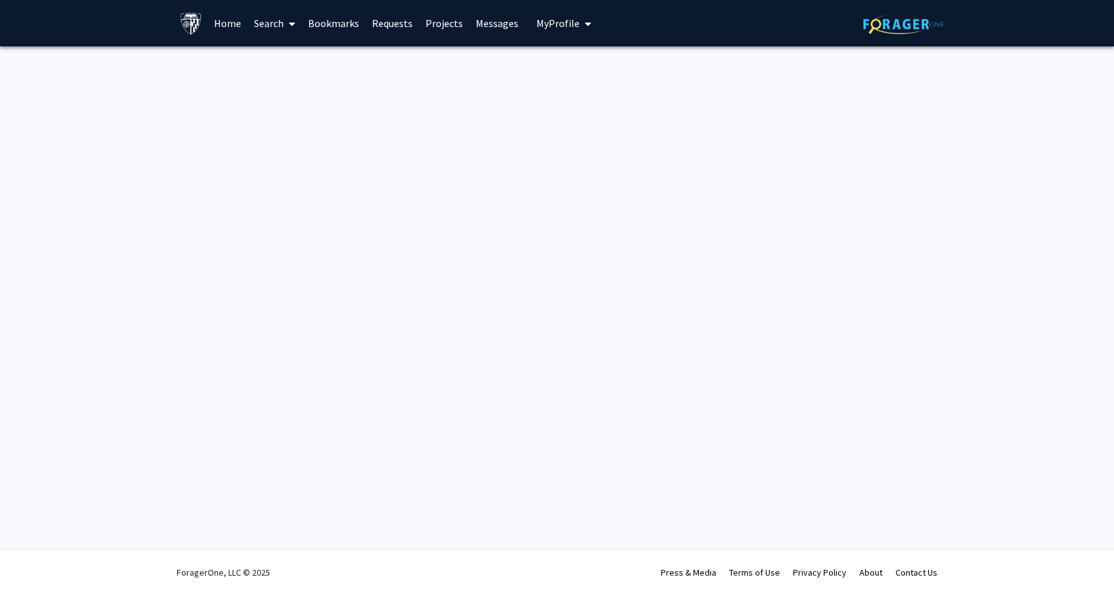
click at [432, 25] on link "Projects" at bounding box center [444, 23] width 50 height 45
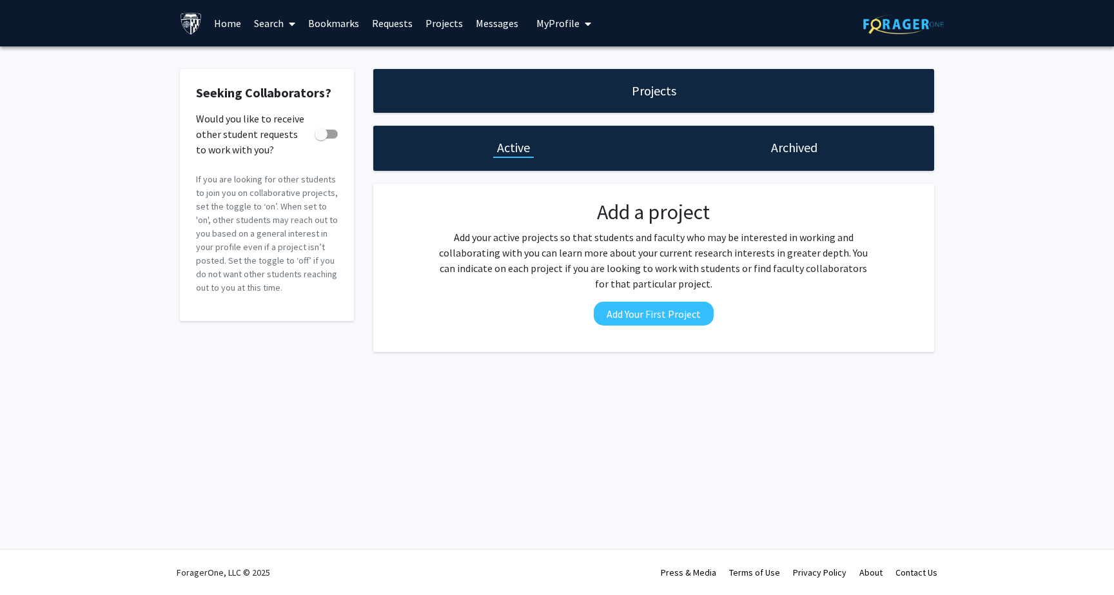
click at [391, 21] on link "Requests" at bounding box center [391, 23] width 53 height 45
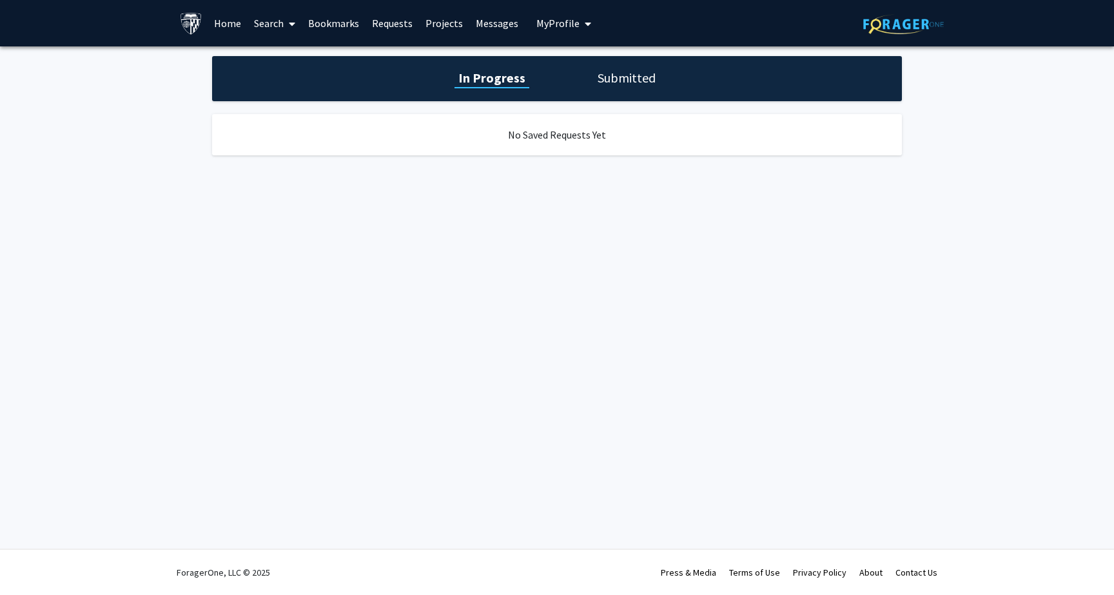
click at [441, 19] on link "Projects" at bounding box center [444, 23] width 50 height 45
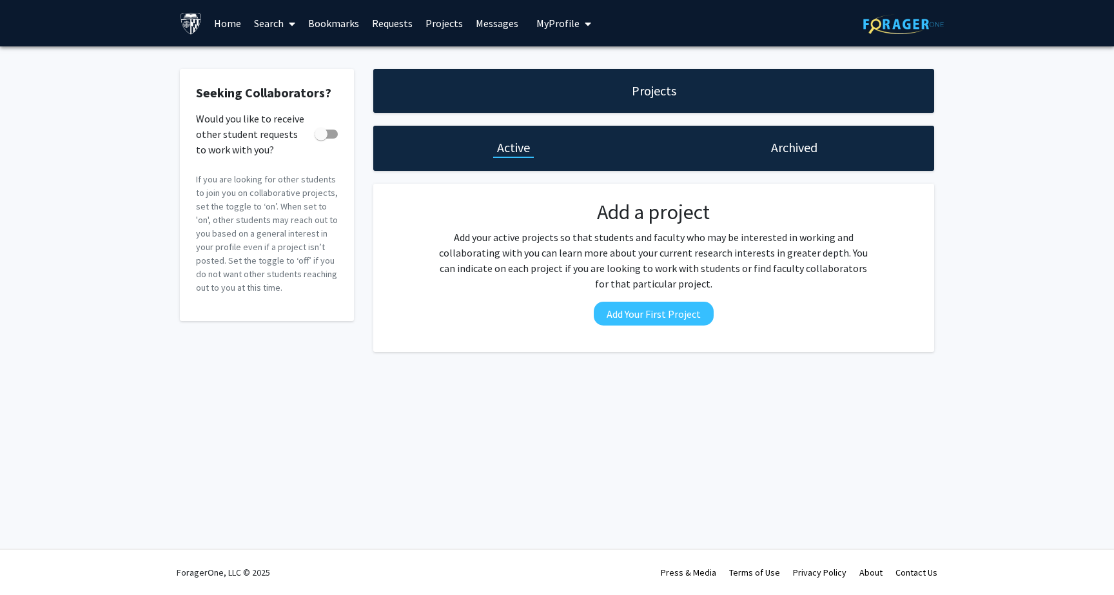
click at [487, 23] on link "Messages" at bounding box center [496, 23] width 55 height 45
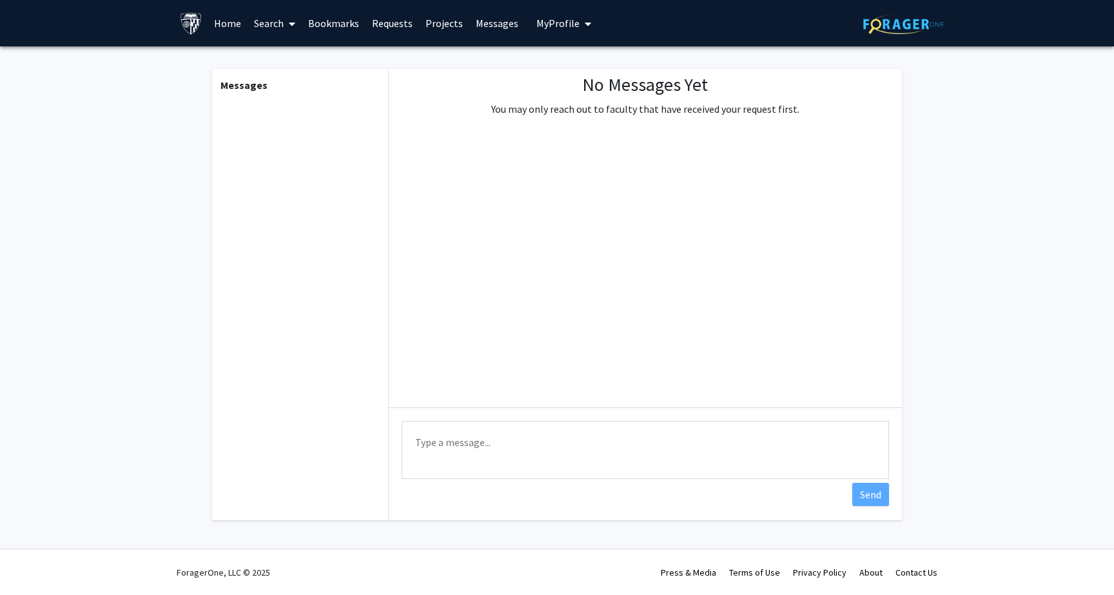
click at [556, 24] on span "My Profile" at bounding box center [557, 23] width 43 height 13
click at [338, 21] on link "Bookmarks" at bounding box center [334, 23] width 64 height 45
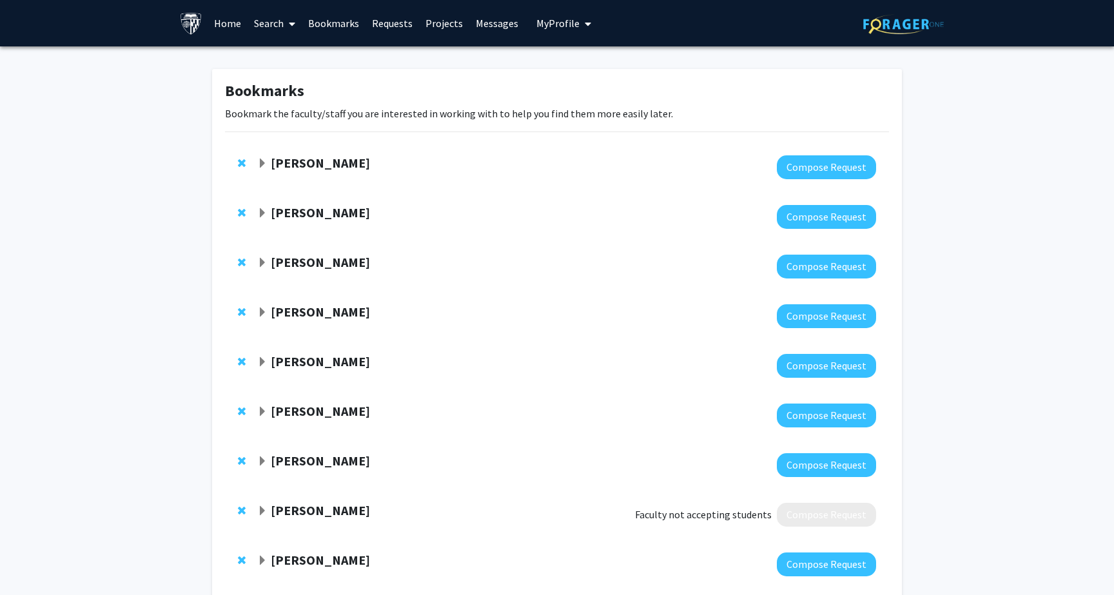
click at [269, 24] on link "Search" at bounding box center [275, 23] width 54 height 45
click at [292, 64] on span "Faculty/Staff" at bounding box center [295, 59] width 95 height 26
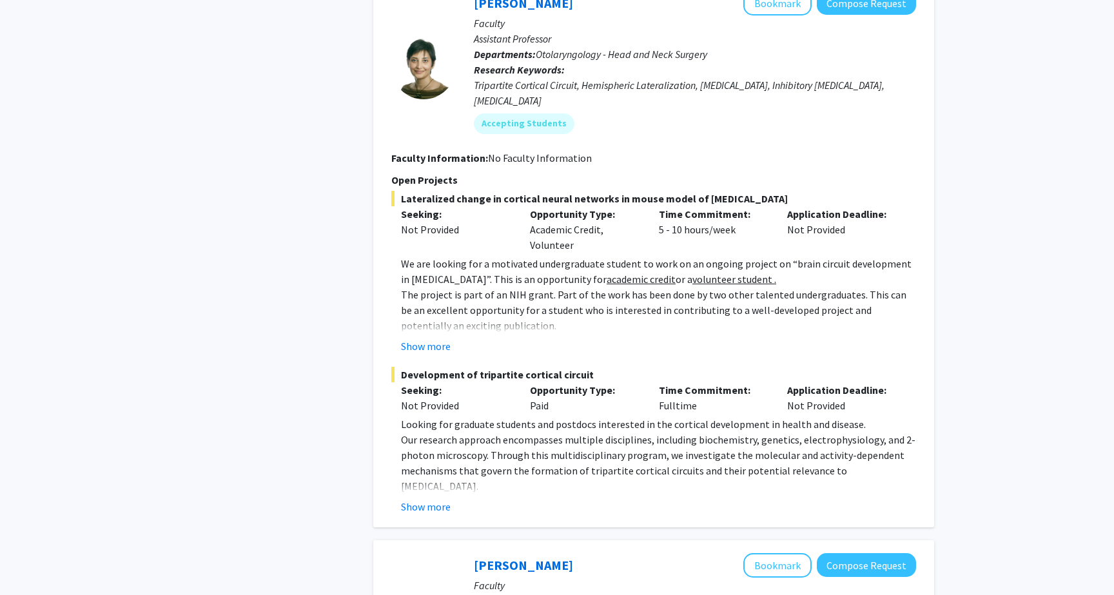
scroll to position [3314, 0]
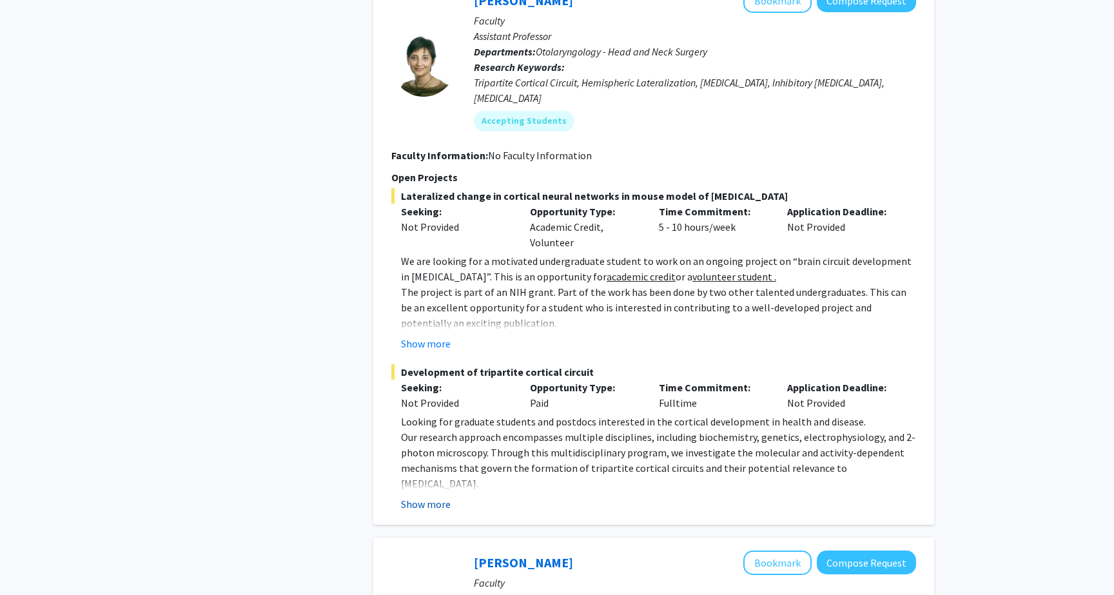
click at [429, 496] on button "Show more" at bounding box center [426, 503] width 50 height 15
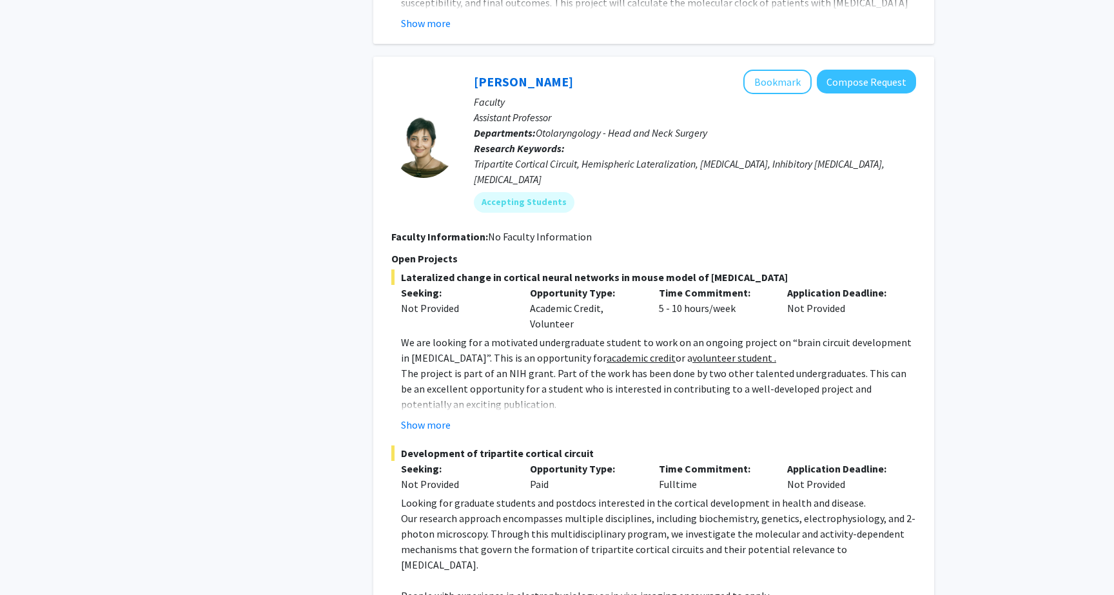
scroll to position [3232, 0]
drag, startPoint x: 572, startPoint y: 51, endPoint x: 472, endPoint y: 53, distance: 99.9
click at [472, 71] on div "[PERSON_NAME] Bookmark Compose Request Faculty Assistant Professor Departments:…" at bounding box center [686, 147] width 460 height 153
click at [317, 110] on div "Refine By Collaboration Status: Collaboration Status All Faculty/Staff Collabor…" at bounding box center [266, 200] width 193 height 6753
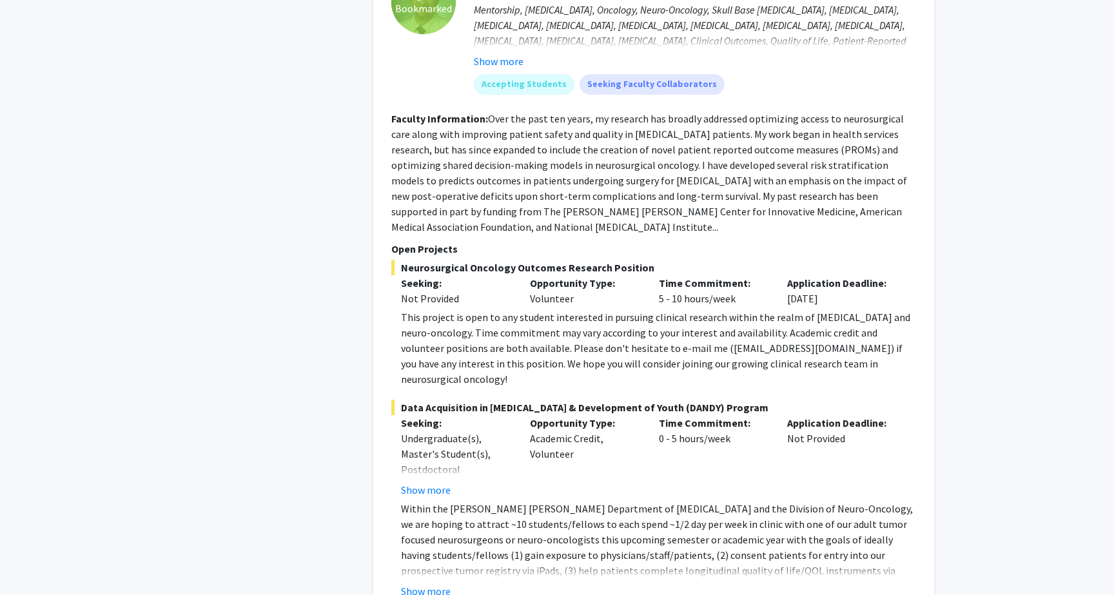
scroll to position [6127, 0]
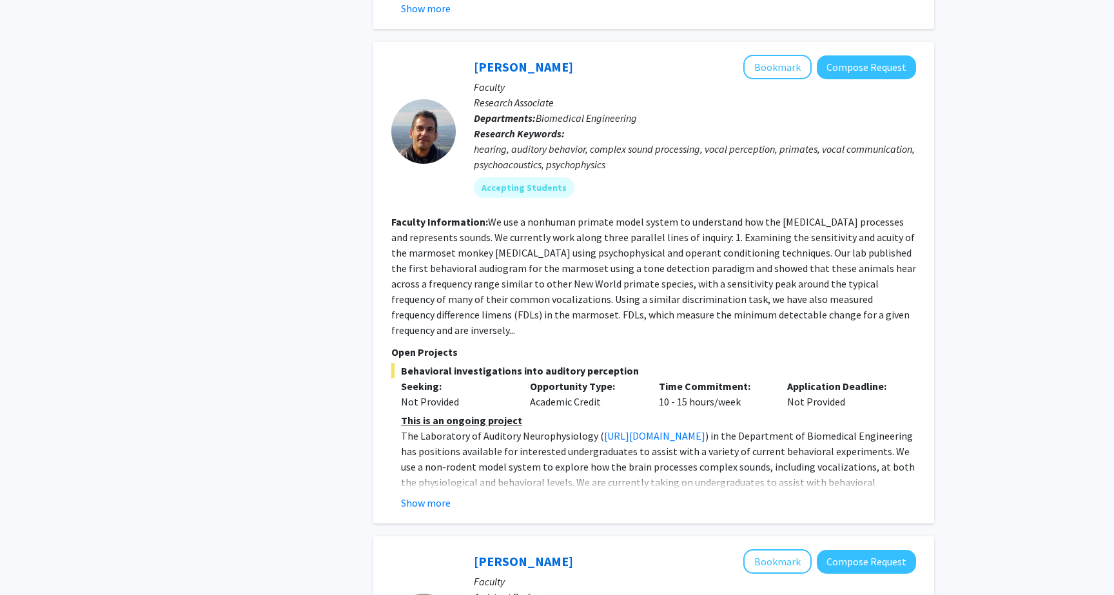
scroll to position [1133, 0]
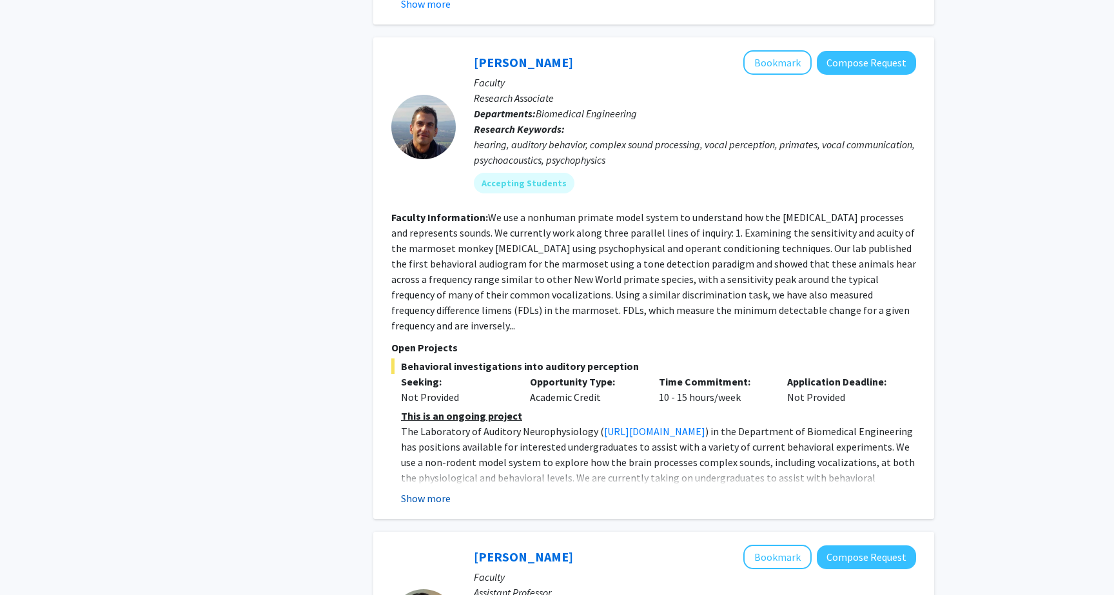
click at [425, 491] on button "Show more" at bounding box center [426, 498] width 50 height 15
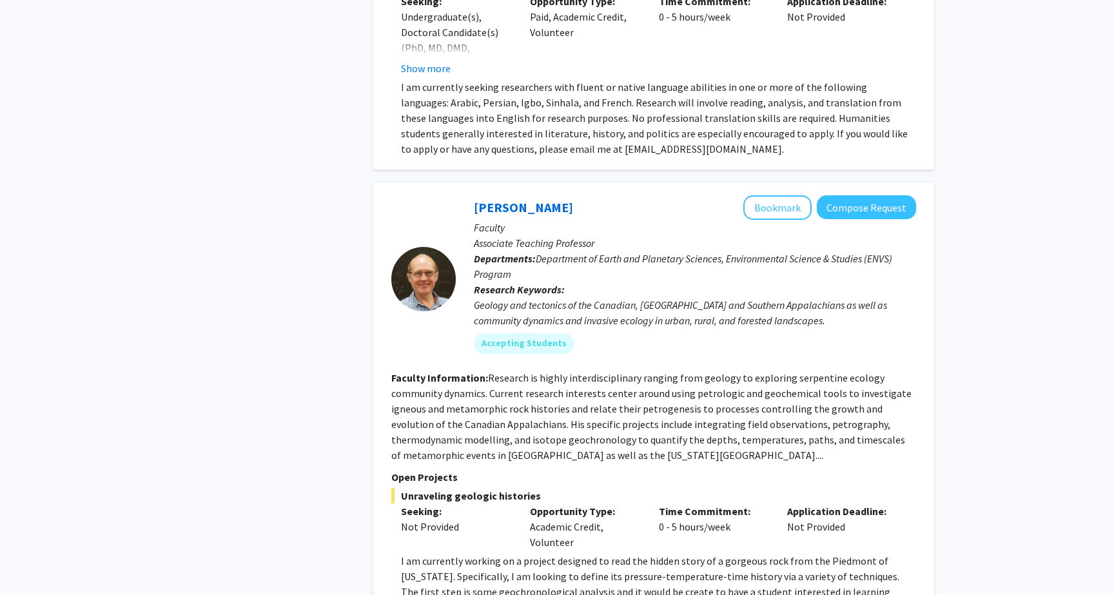
scroll to position [4689, 0]
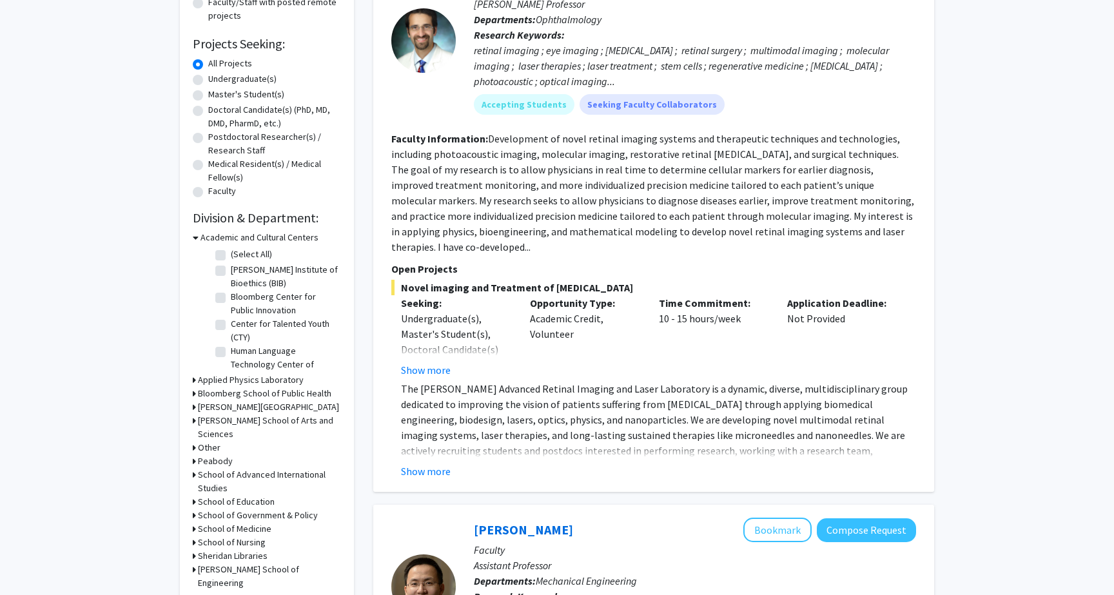
scroll to position [189, 0]
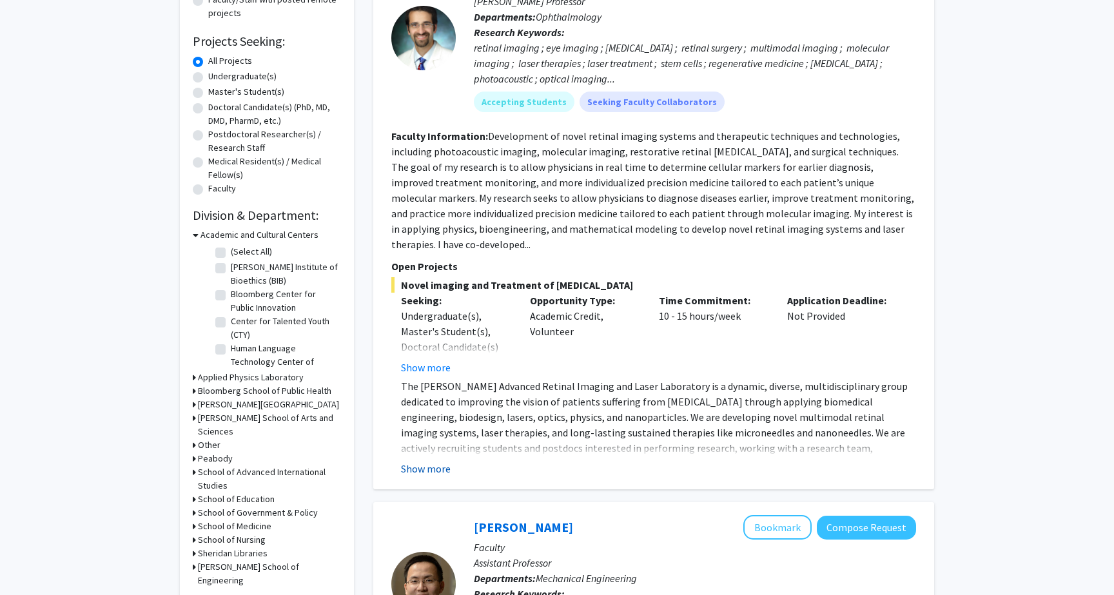
click at [423, 461] on button "Show more" at bounding box center [426, 468] width 50 height 15
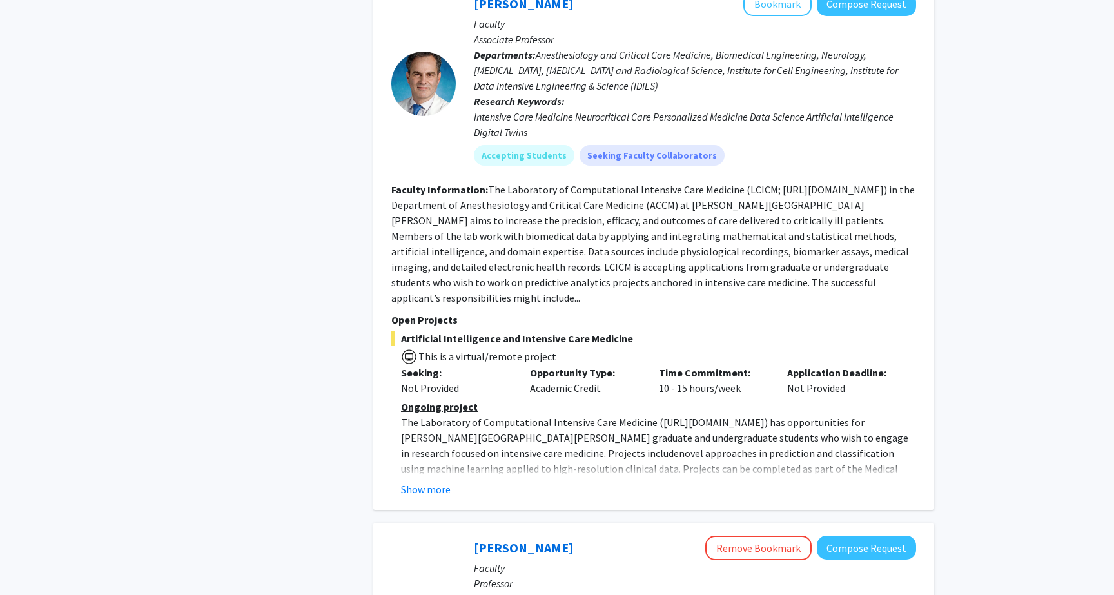
scroll to position [1222, 0]
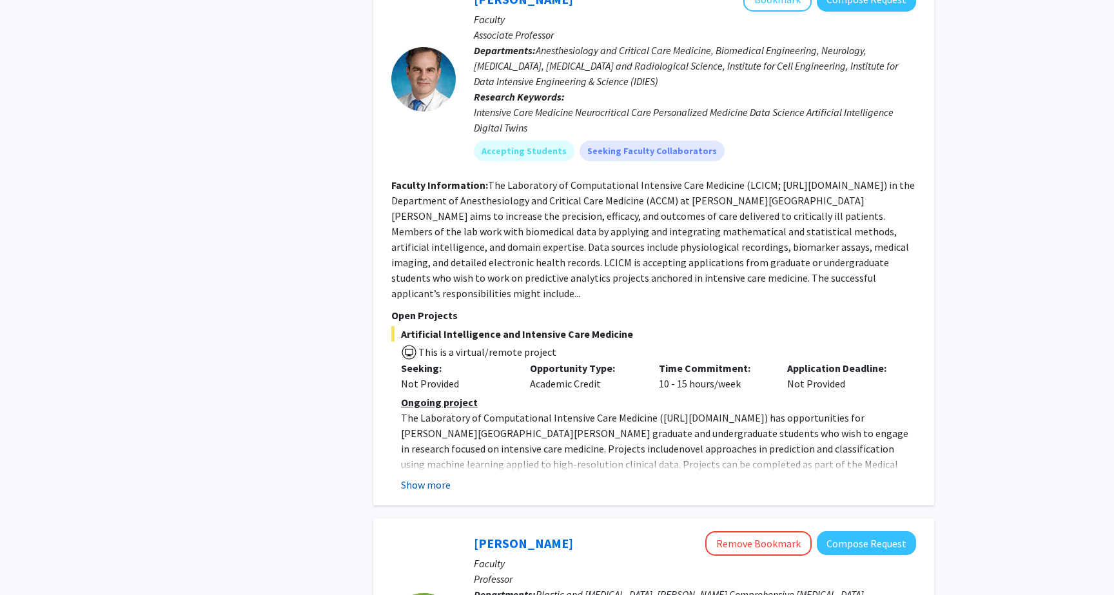
click at [422, 477] on button "Show more" at bounding box center [426, 484] width 50 height 15
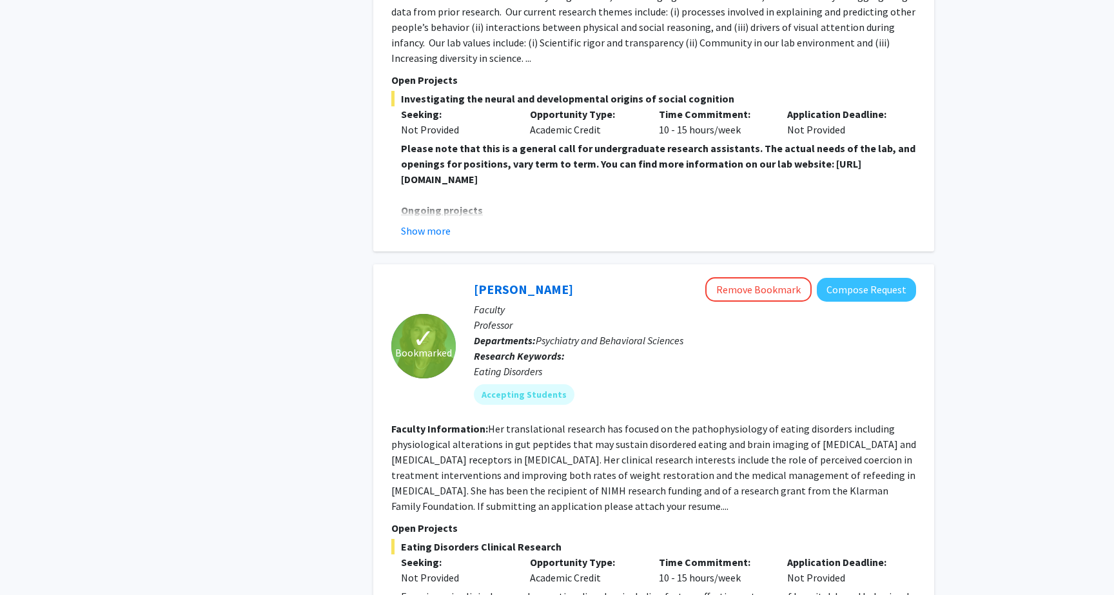
scroll to position [2982, 0]
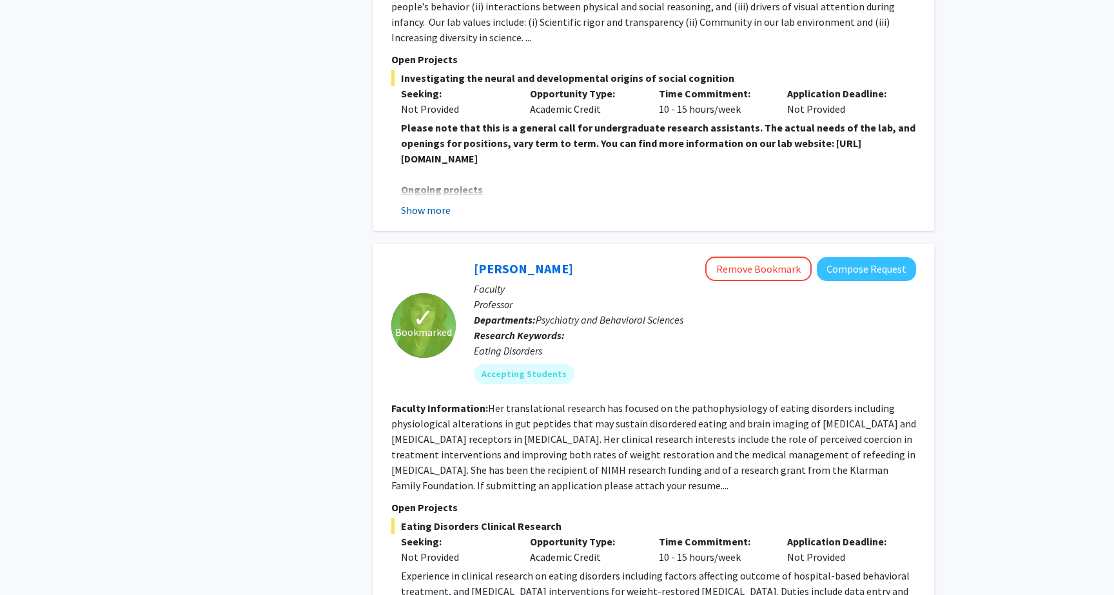
click at [429, 202] on button "Show more" at bounding box center [426, 209] width 50 height 15
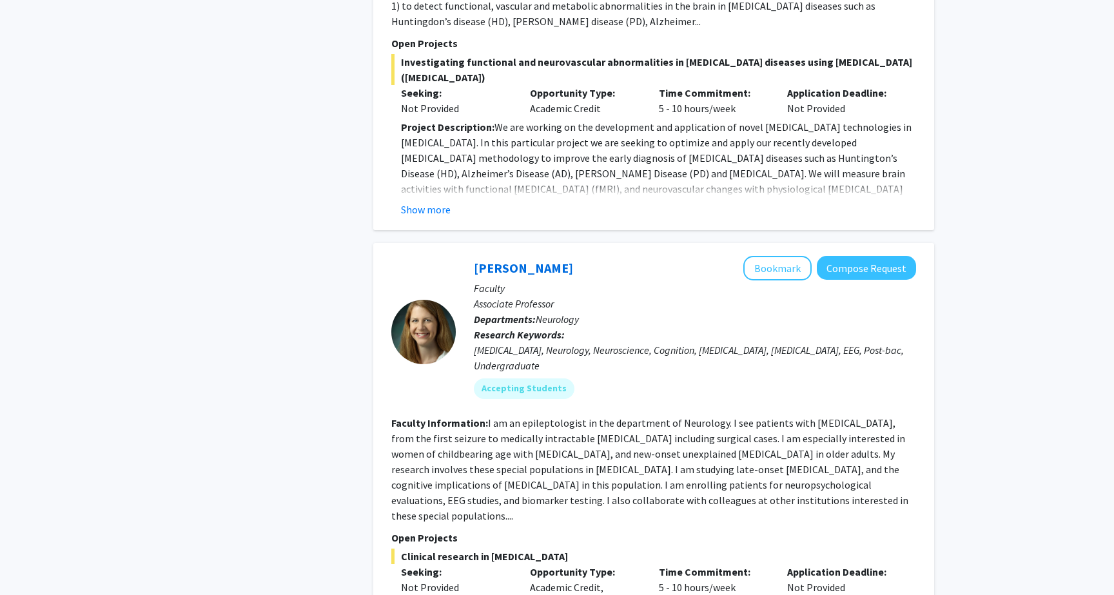
scroll to position [4902, 0]
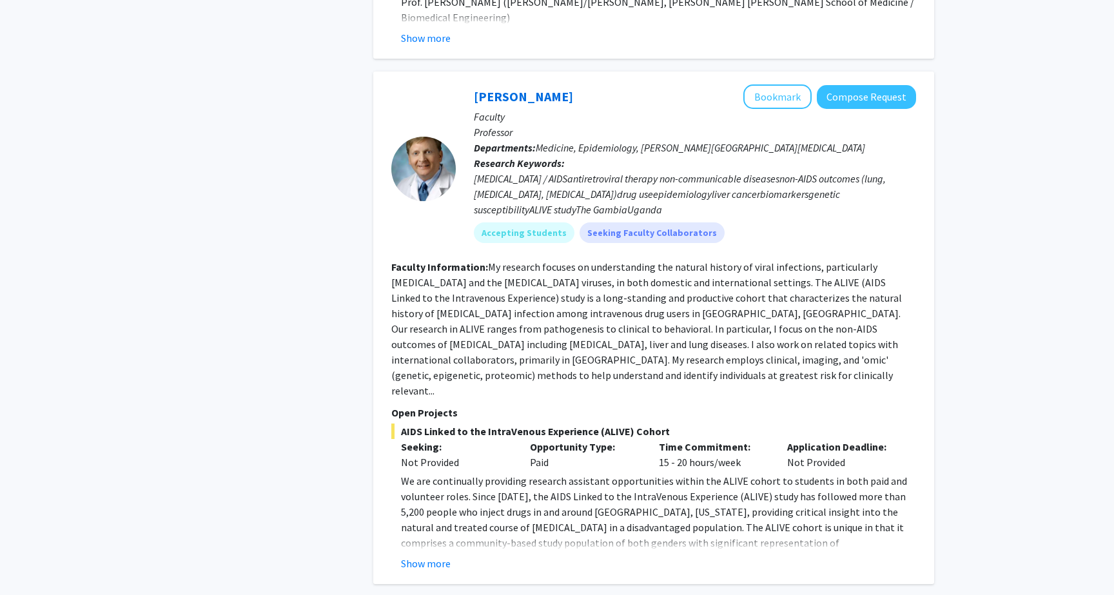
scroll to position [2371, 0]
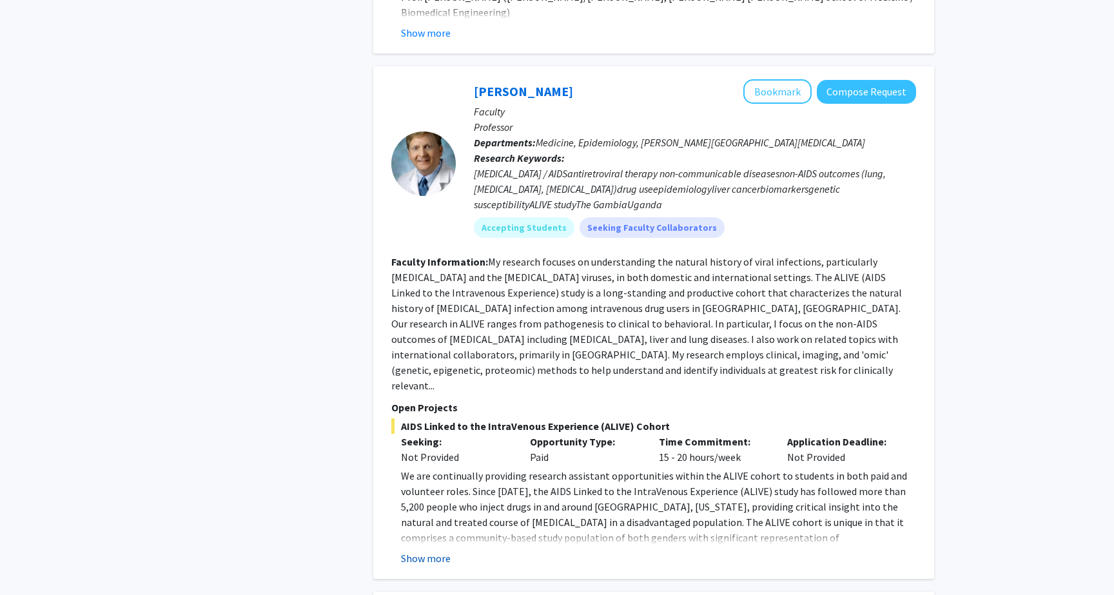
click at [434, 550] on button "Show more" at bounding box center [426, 557] width 50 height 15
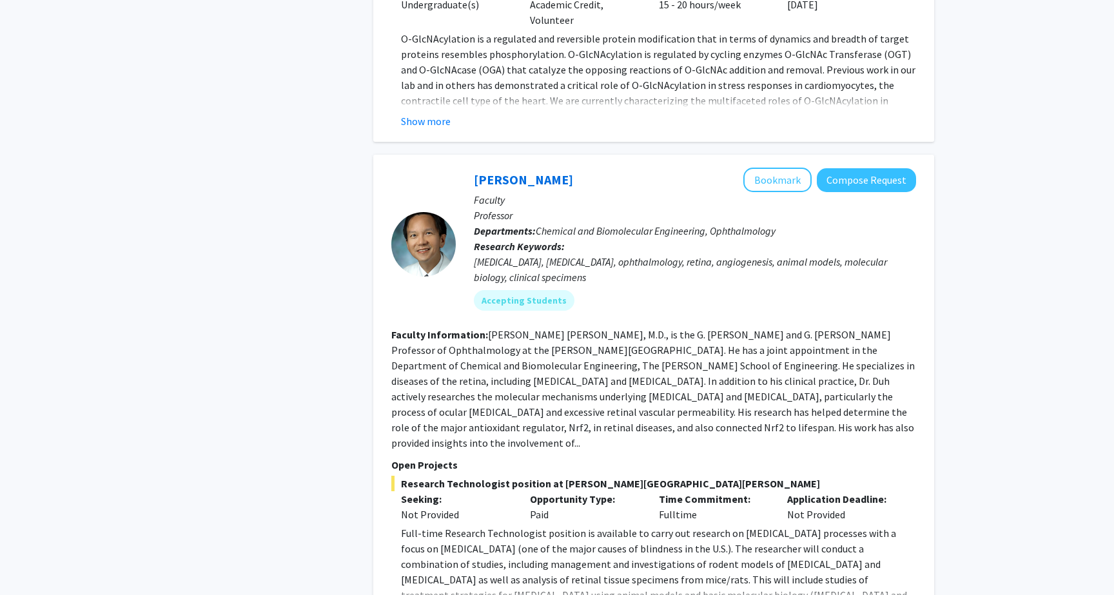
scroll to position [4547, 0]
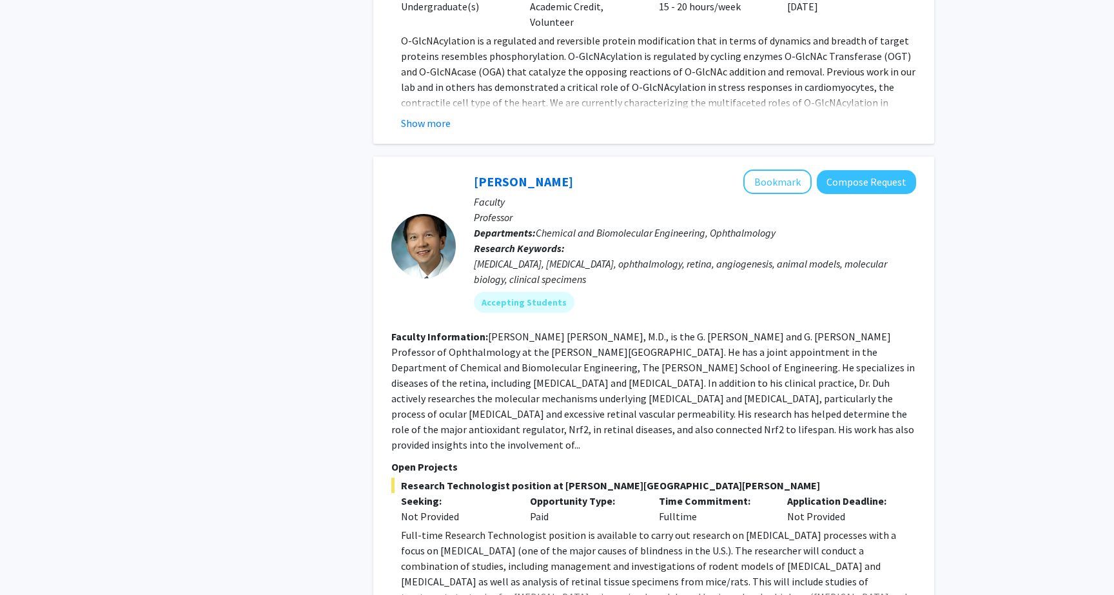
drag, startPoint x: 487, startPoint y: 500, endPoint x: 394, endPoint y: 502, distance: 93.5
copy link "[EMAIL_ADDRESS][DOMAIN_NAME]"
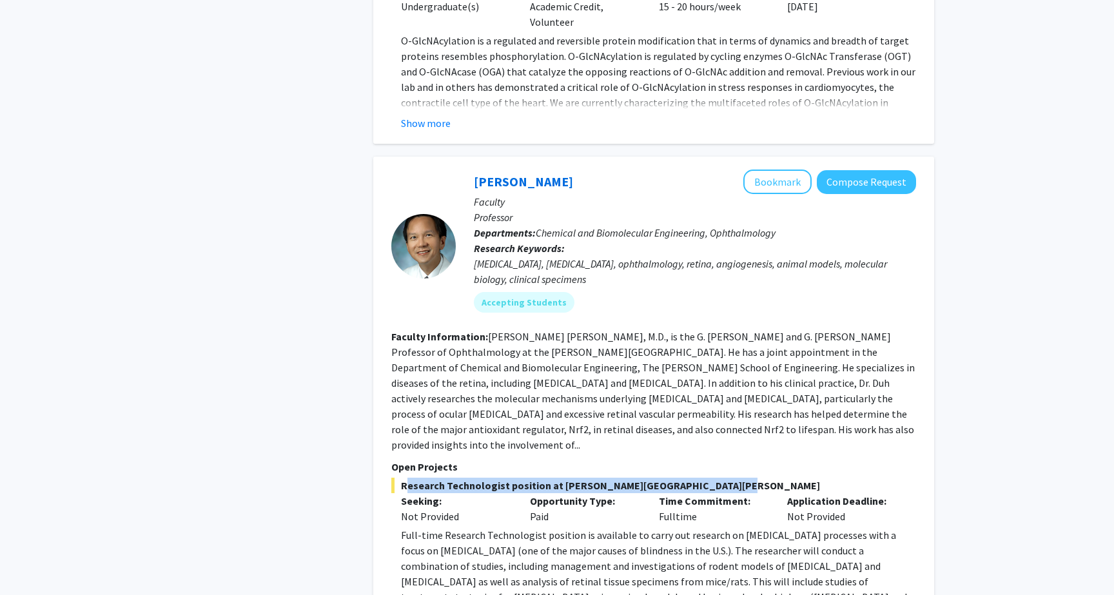
drag, startPoint x: 402, startPoint y: 349, endPoint x: 710, endPoint y: 345, distance: 308.8
click at [710, 478] on span "Research Technologist position at [PERSON_NAME][GEOGRAPHIC_DATA][PERSON_NAME]" at bounding box center [653, 485] width 525 height 15
copy span "Research Technologist position at [PERSON_NAME][GEOGRAPHIC_DATA][PERSON_NAME]"
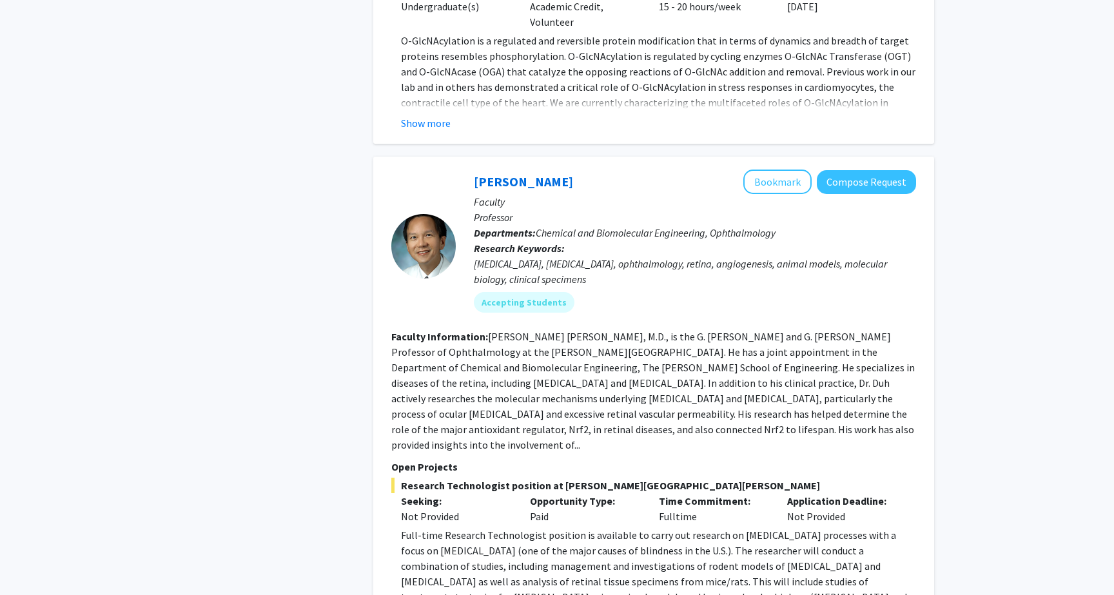
click at [688, 330] on fg-read-more "[PERSON_NAME] [PERSON_NAME], M.D., is the G. [PERSON_NAME] and G. [PERSON_NAME]…" at bounding box center [652, 390] width 523 height 121
drag, startPoint x: 712, startPoint y: 108, endPoint x: 817, endPoint y: 108, distance: 105.7
click at [817, 225] on p "Departments: Chemical and Biomolecular Engineering, Ophthalmology" at bounding box center [695, 232] width 442 height 15
copy span "Ophthalmology"
click at [737, 330] on fg-read-more "[PERSON_NAME] [PERSON_NAME], M.D., is the G. [PERSON_NAME] and G. [PERSON_NAME]…" at bounding box center [652, 390] width 523 height 121
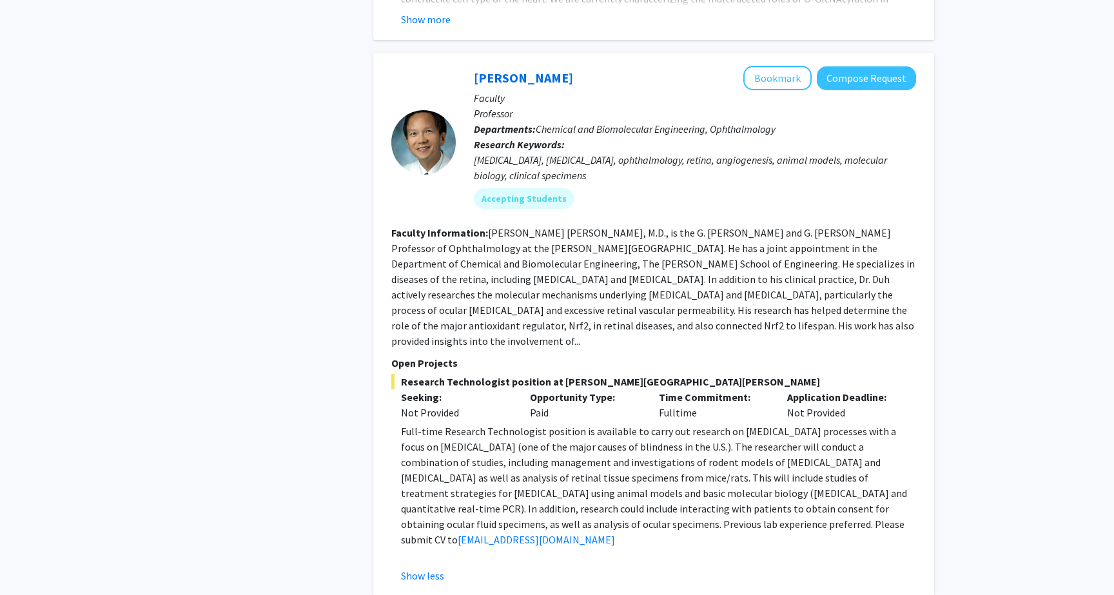
scroll to position [4653, 0]
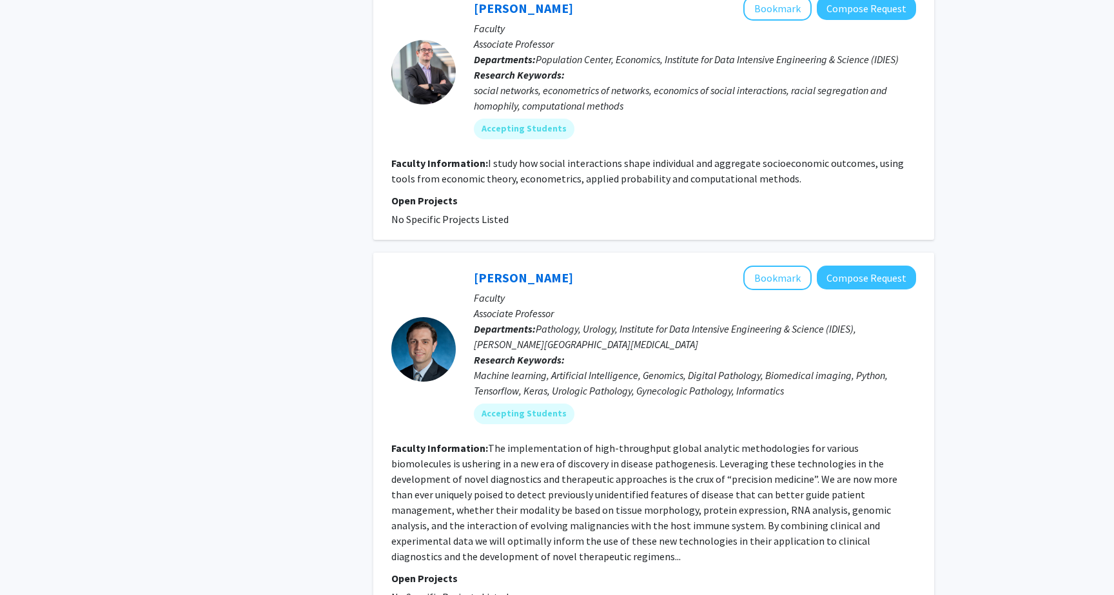
scroll to position [3678, 0]
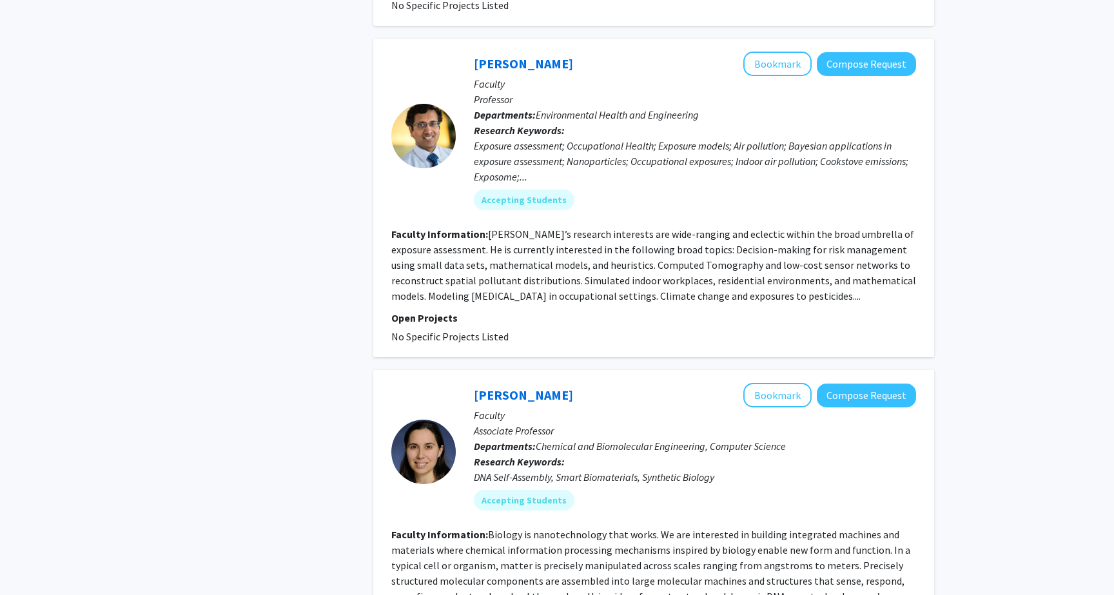
scroll to position [2735, 0]
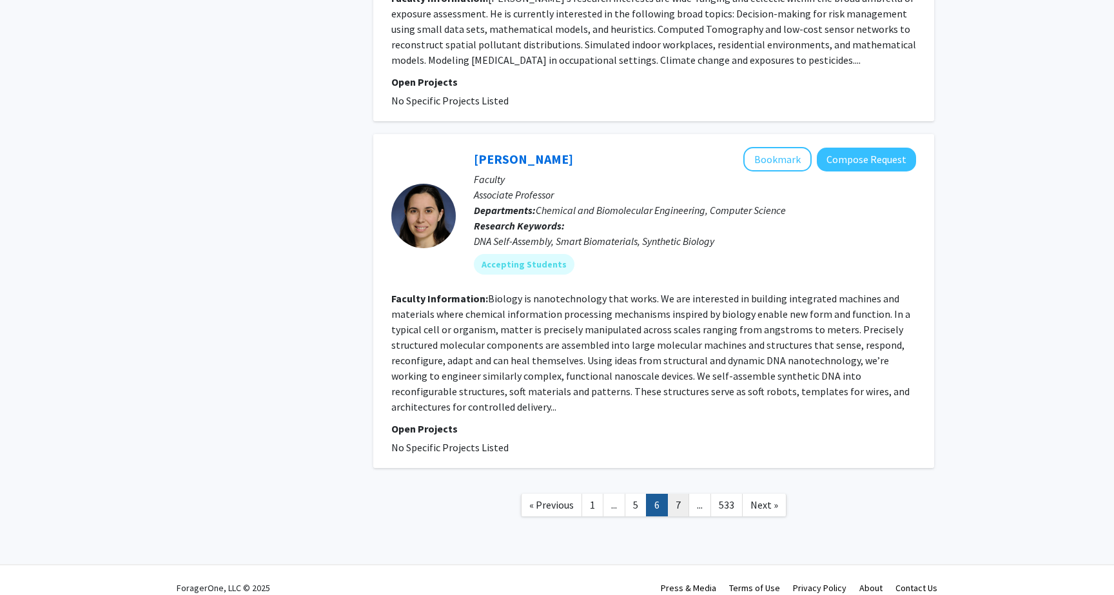
click at [679, 494] on link "7" at bounding box center [678, 505] width 22 height 23
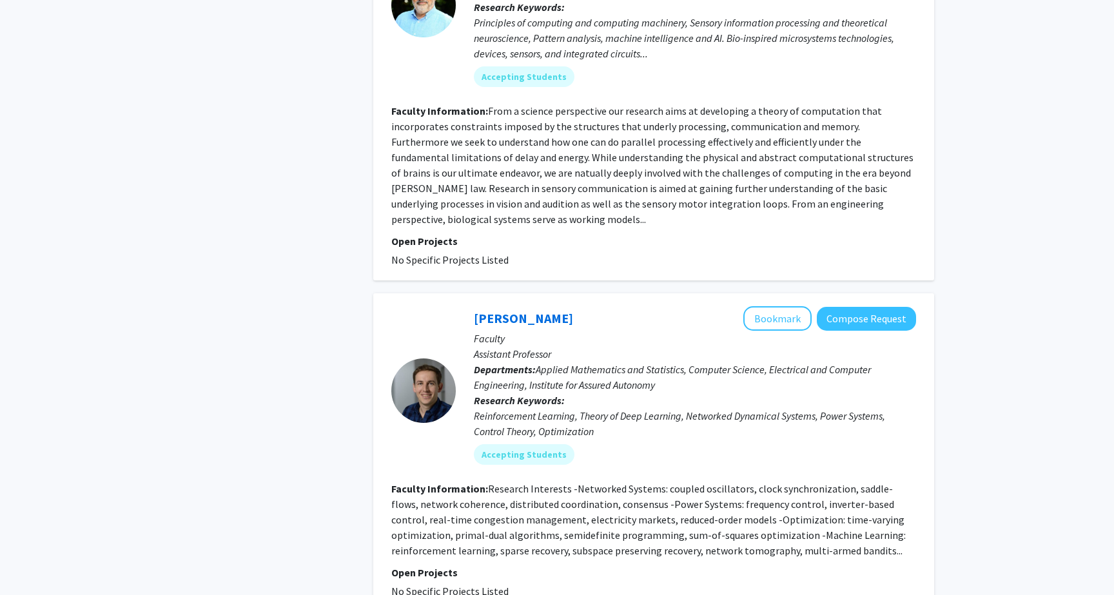
scroll to position [3210, 0]
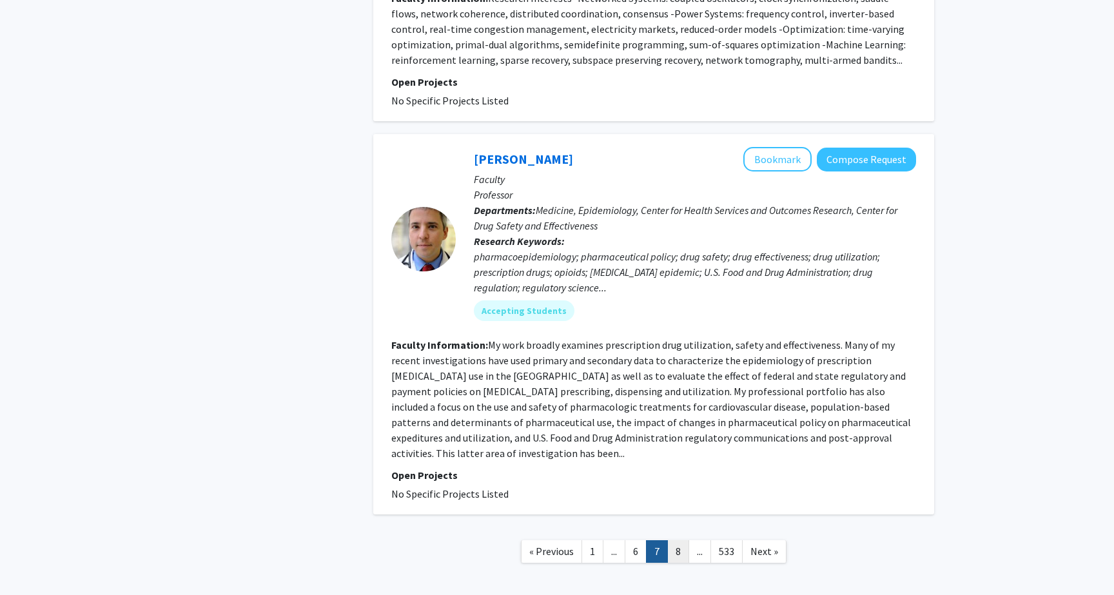
click at [678, 540] on link "8" at bounding box center [678, 551] width 22 height 23
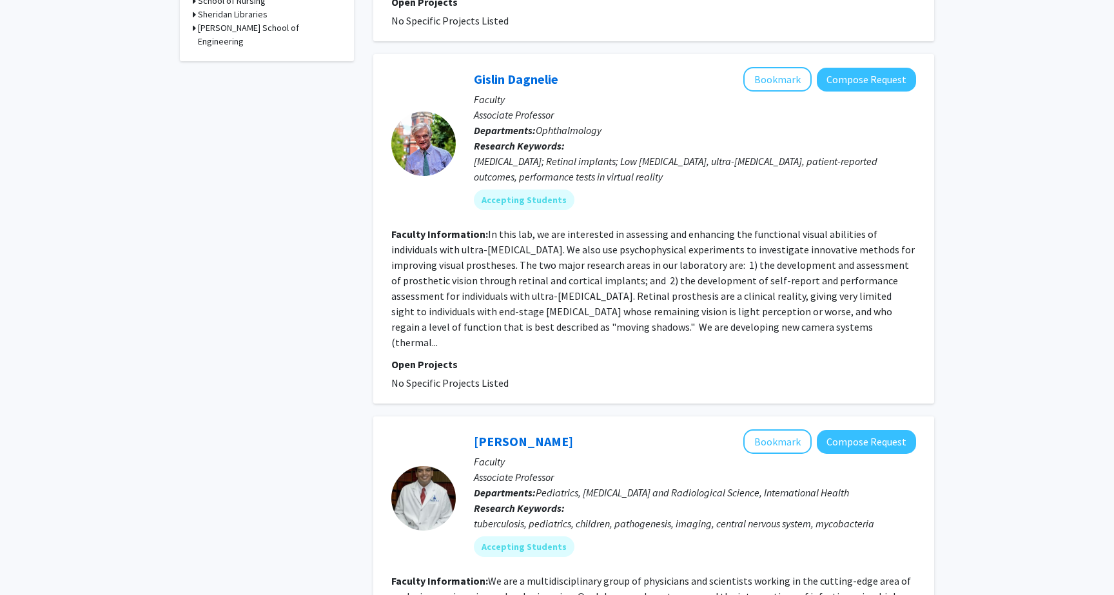
scroll to position [702, 0]
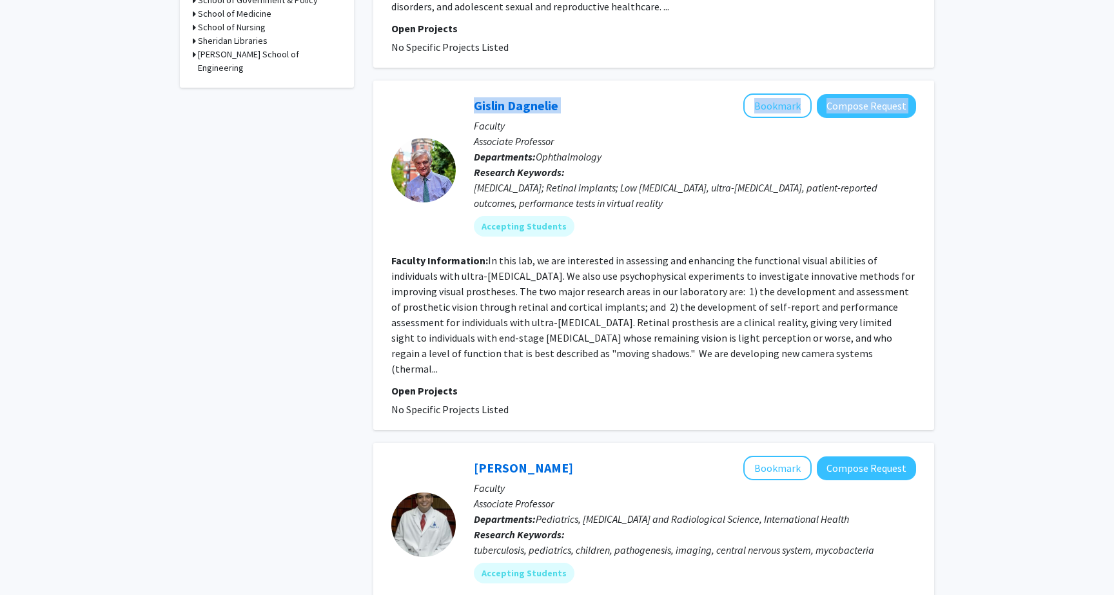
drag, startPoint x: 451, startPoint y: 108, endPoint x: 587, endPoint y: 108, distance: 136.6
click at [587, 108] on section "Gislin Dagnelie Bookmark Compose Request Faculty Associate Professor Department…" at bounding box center [653, 169] width 525 height 153
click at [587, 108] on div "Gislin Dagnelie Bookmark Compose Request" at bounding box center [695, 105] width 442 height 24
drag, startPoint x: 437, startPoint y: 102, endPoint x: 558, endPoint y: 102, distance: 121.2
click at [558, 102] on section "Gislin Dagnelie Bookmark Compose Request Faculty Associate Professor Department…" at bounding box center [653, 169] width 525 height 153
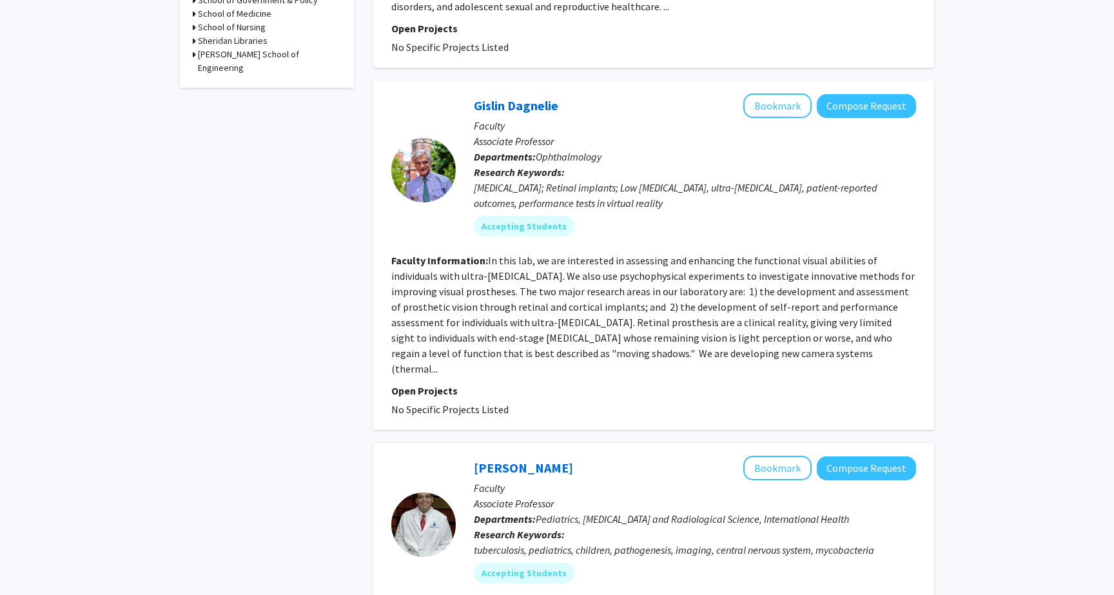
copy section "Gislin Dagnelie"
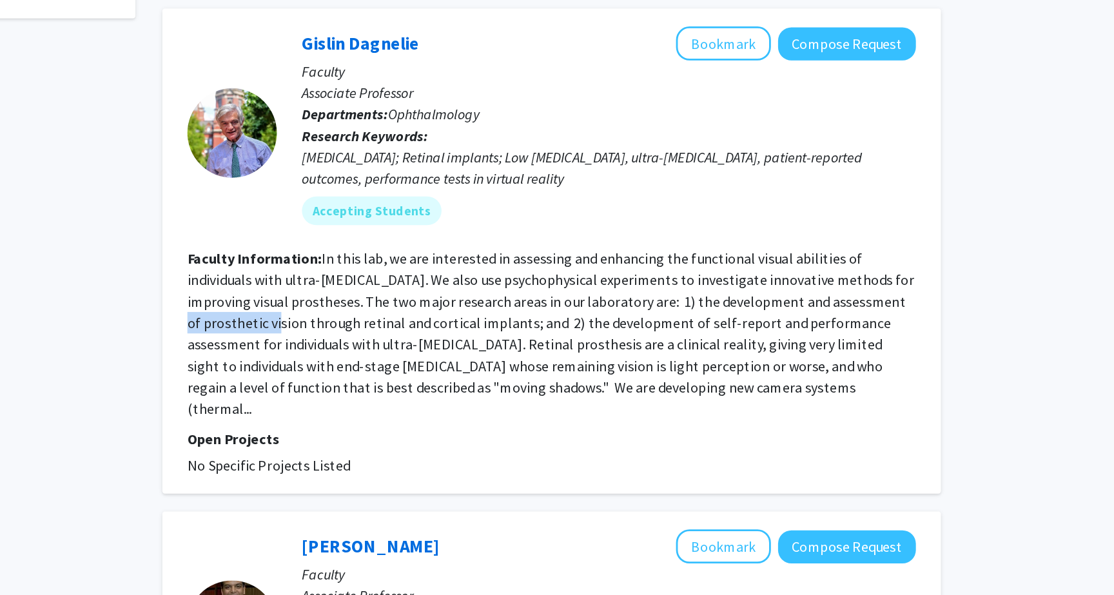
drag, startPoint x: 833, startPoint y: 293, endPoint x: 918, endPoint y: 293, distance: 84.4
click at [918, 293] on div "Gislin Dagnelie Bookmark Compose Request Faculty Associate Professor Department…" at bounding box center [653, 255] width 561 height 349
copy fg-read-more "prosthetic vision"
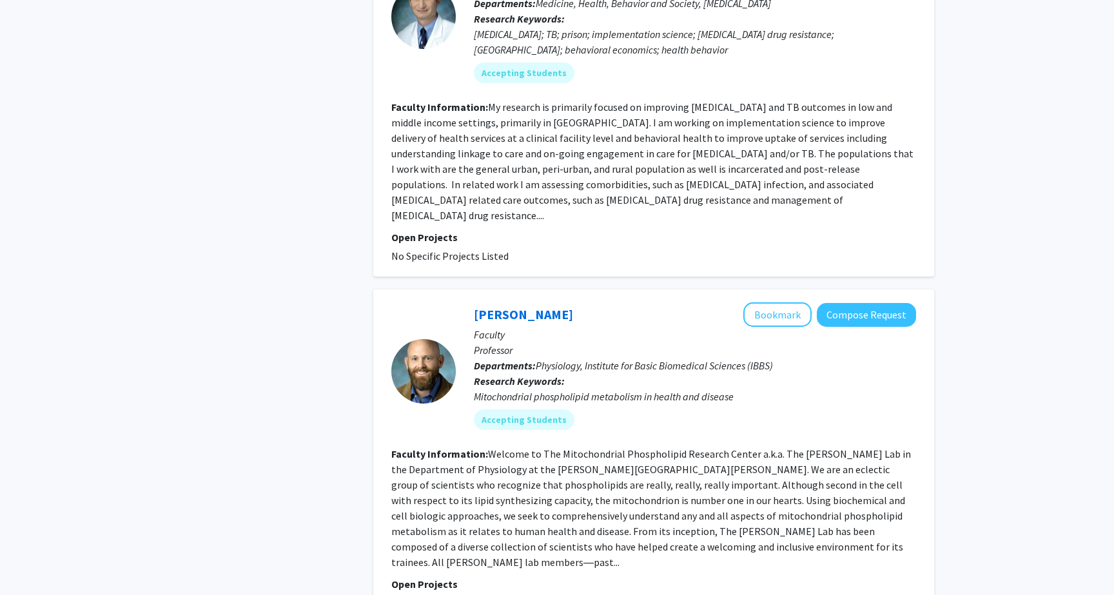
scroll to position [3071, 0]
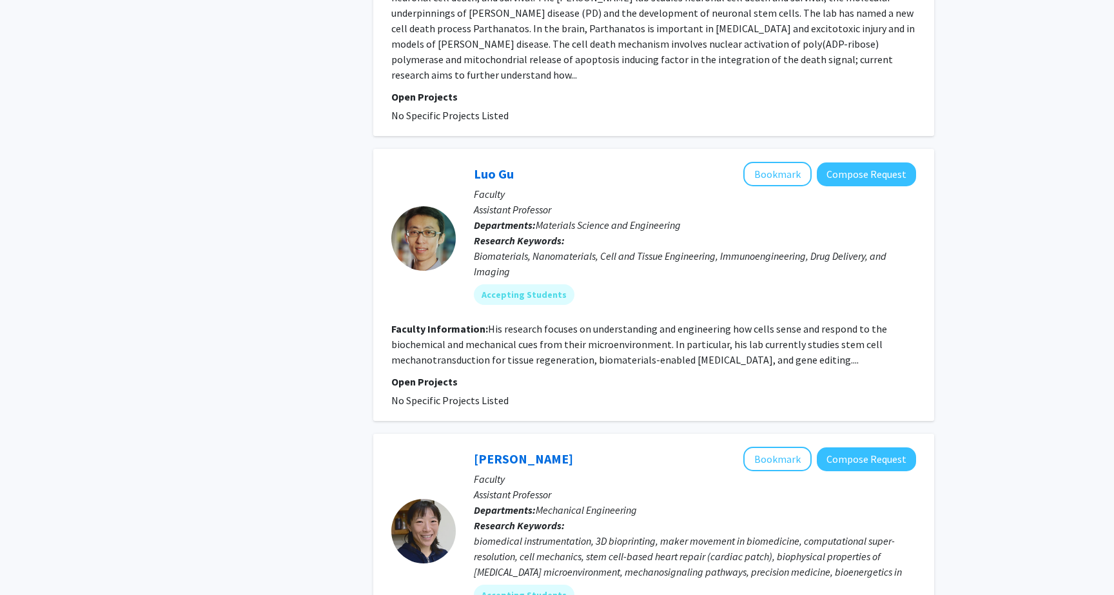
scroll to position [3024, 0]
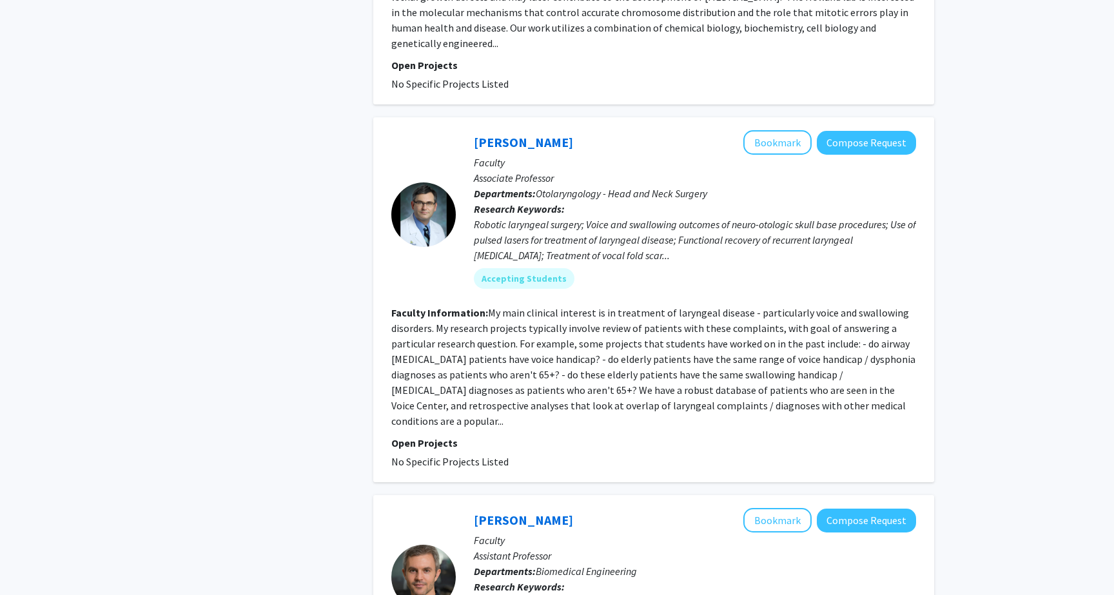
scroll to position [1088, 0]
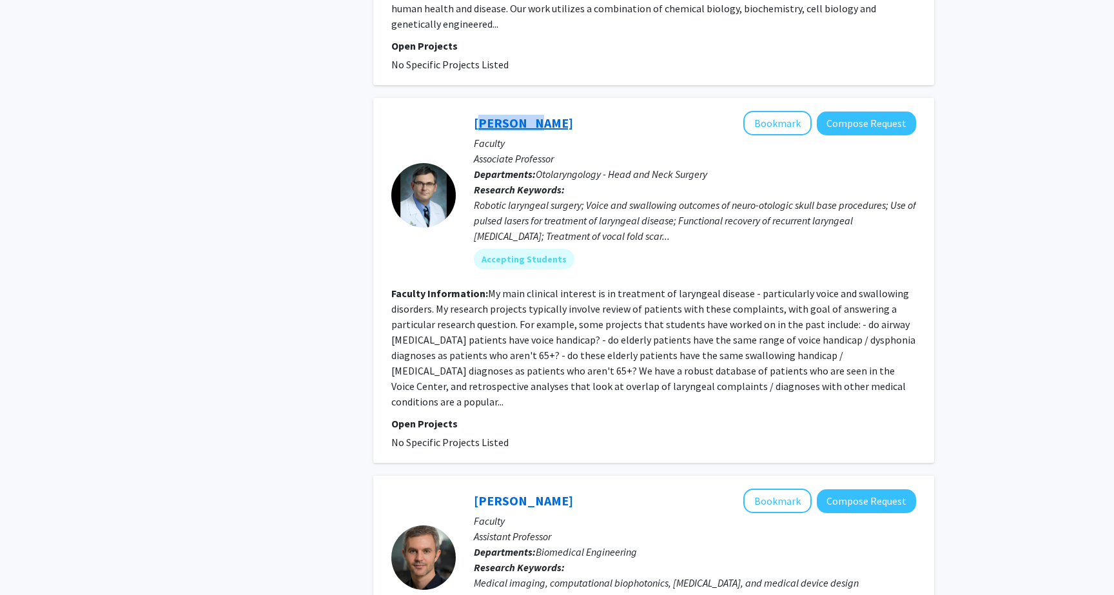
drag, startPoint x: 536, startPoint y: 72, endPoint x: 474, endPoint y: 72, distance: 61.9
click at [474, 111] on div "[PERSON_NAME] Bookmark Compose Request" at bounding box center [695, 123] width 442 height 24
copy link "[PERSON_NAME]"
click at [567, 298] on fg-read-more "My main clinical interest is in treatment of laryngeal disease - particularly v…" at bounding box center [653, 347] width 524 height 121
drag, startPoint x: 611, startPoint y: 247, endPoint x: 740, endPoint y: 249, distance: 128.9
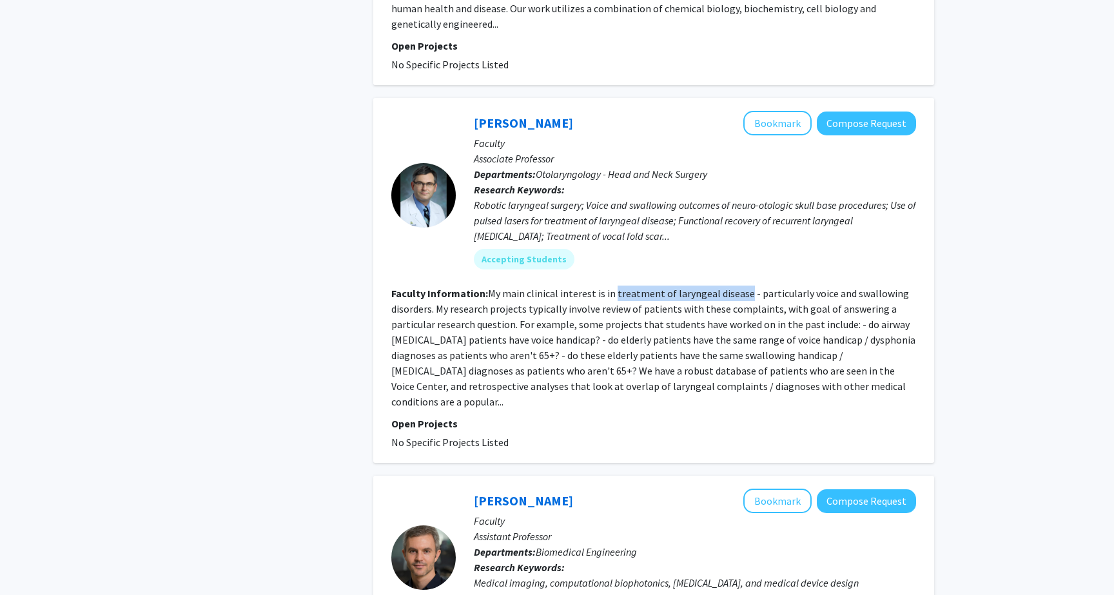
click at [741, 287] on fg-read-more "My main clinical interest is in treatment of laryngeal disease - particularly v…" at bounding box center [653, 347] width 524 height 121
copy fg-read-more "treatment of laryngeal disease"
click at [714, 300] on section "Faculty Information: My main clinical interest is in treatment of laryngeal dis…" at bounding box center [653, 348] width 525 height 124
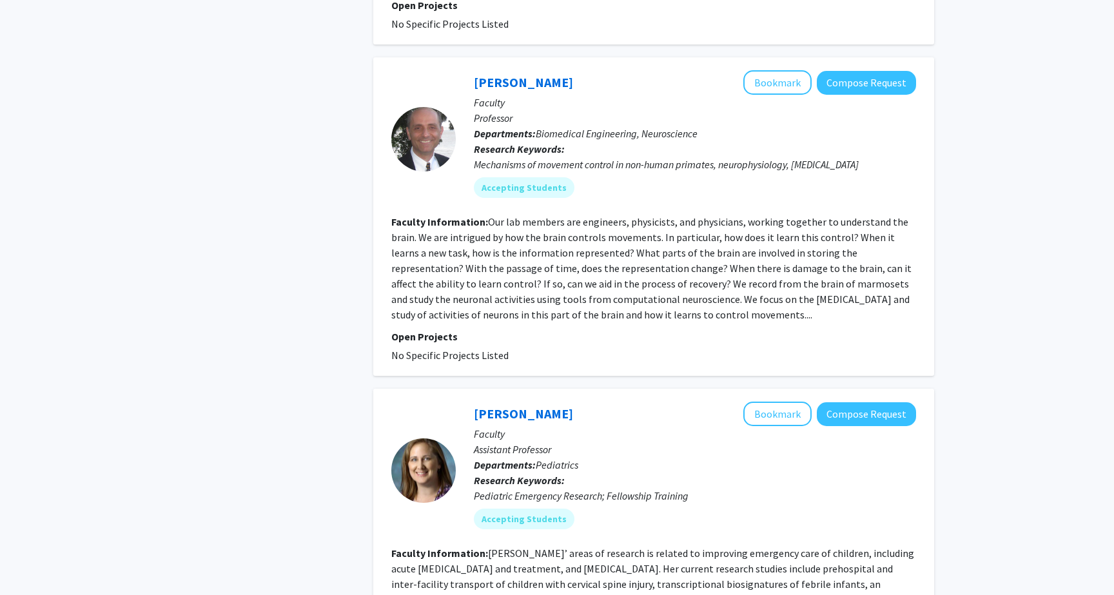
scroll to position [2854, 0]
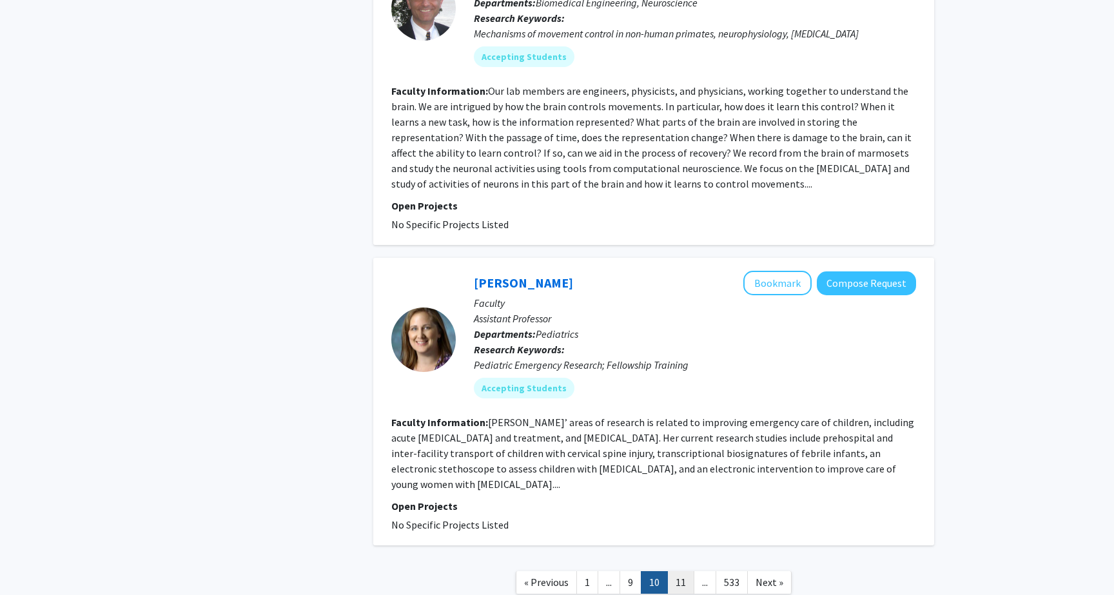
click at [683, 571] on link "11" at bounding box center [680, 582] width 27 height 23
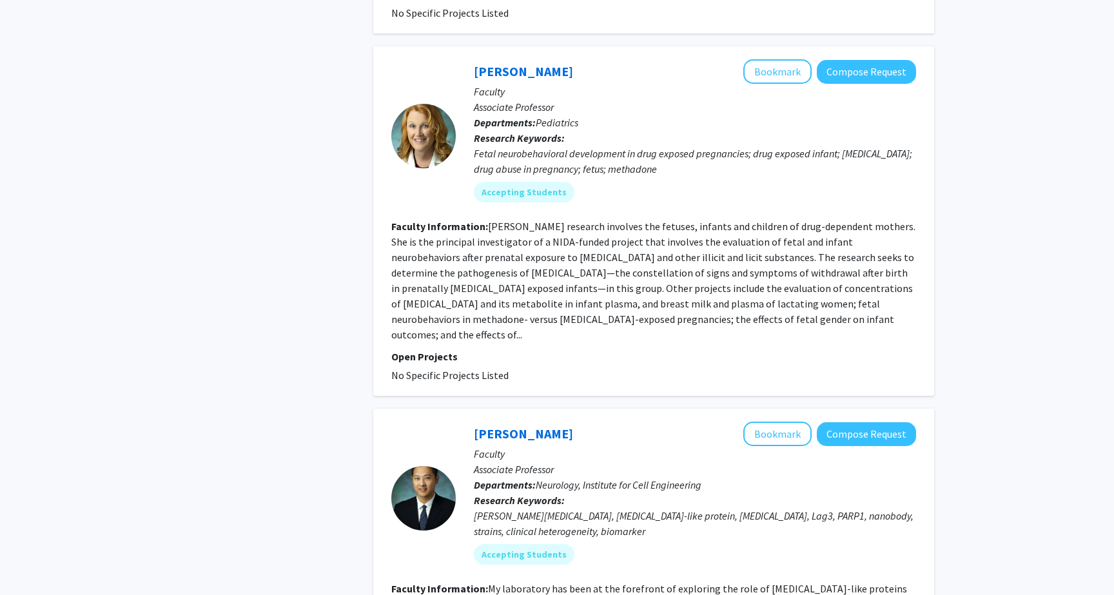
scroll to position [3071, 0]
